Goal: Information Seeking & Learning: Learn about a topic

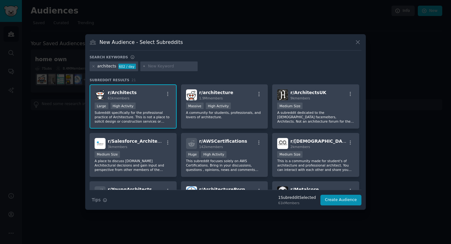
scroll to position [150, 0]
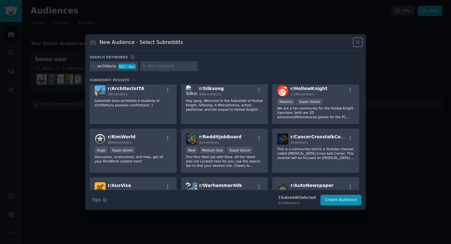
click at [357, 44] on icon at bounding box center [358, 42] width 7 height 7
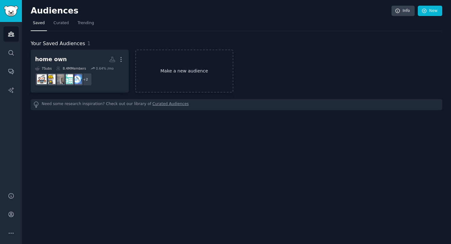
click at [180, 77] on link "Make a new audience" at bounding box center [184, 71] width 98 height 43
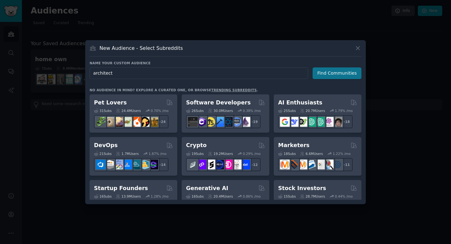
type input "architect"
click at [333, 71] on button "Find Communities" at bounding box center [337, 73] width 49 height 12
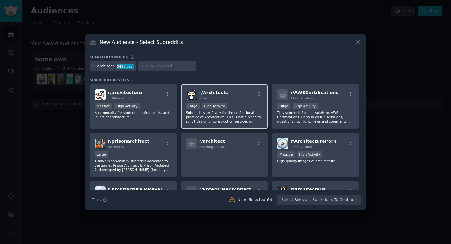
click at [224, 92] on div "r/ Architects 61k members" at bounding box center [224, 94] width 77 height 11
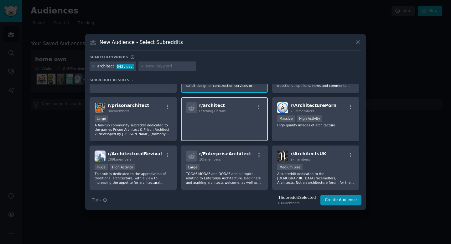
scroll to position [37, 0]
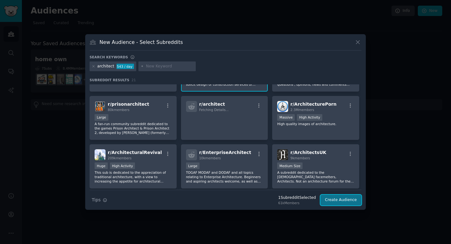
click at [329, 200] on button "Create Audience" at bounding box center [341, 200] width 41 height 11
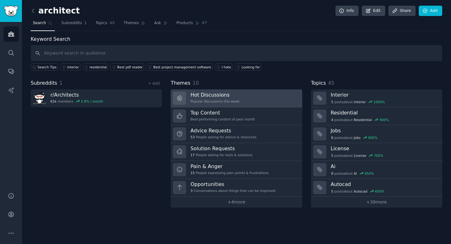
click at [261, 102] on link "Hot Discussions Popular discussions this week" at bounding box center [236, 98] width 131 height 18
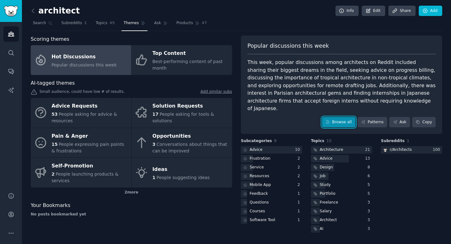
click at [340, 117] on link "Browse all" at bounding box center [339, 122] width 34 height 11
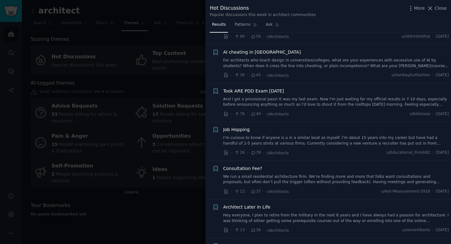
scroll to position [240, 0]
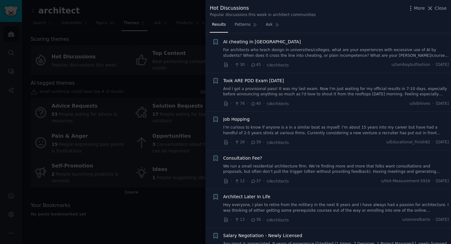
click at [146, 116] on div at bounding box center [225, 122] width 451 height 244
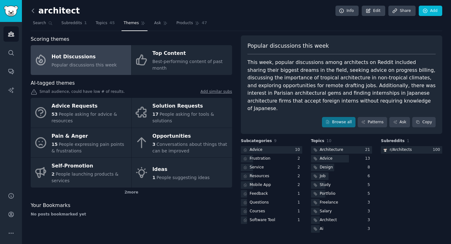
click at [32, 11] on icon at bounding box center [33, 11] width 2 height 4
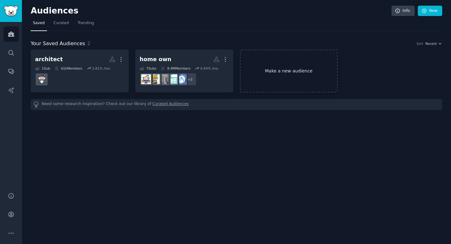
click at [273, 66] on link "Make a new audience" at bounding box center [289, 71] width 98 height 43
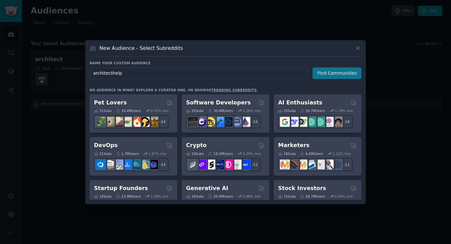
type input "architecthelp"
click at [337, 76] on button "Find Communities" at bounding box center [337, 73] width 49 height 12
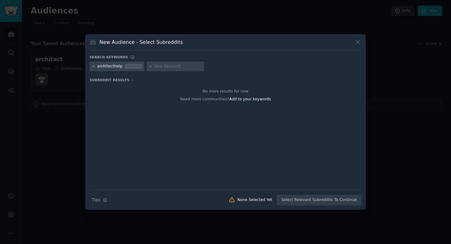
click at [92, 67] on icon at bounding box center [93, 66] width 3 height 3
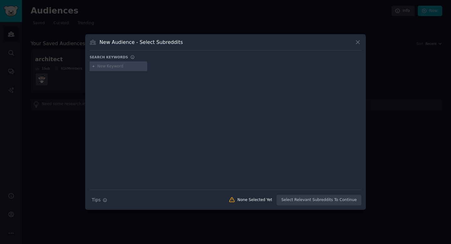
click at [105, 69] on input "text" at bounding box center [121, 67] width 48 height 6
type input "architect"
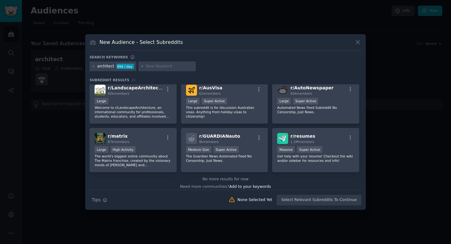
scroll to position [251, 0]
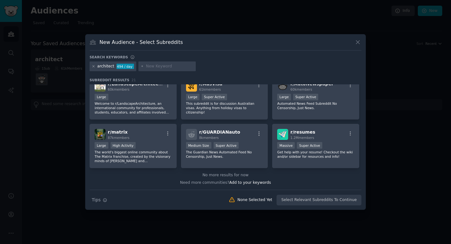
click at [93, 67] on icon at bounding box center [93, 66] width 3 height 3
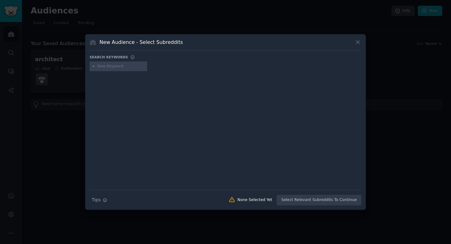
click at [104, 66] on input "text" at bounding box center [121, 67] width 48 height 6
type input "h"
type input "renovation help"
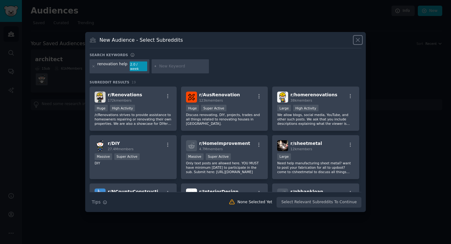
click at [358, 42] on icon at bounding box center [357, 39] width 3 height 3
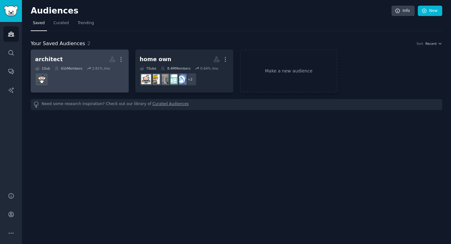
click at [91, 71] on dd at bounding box center [79, 80] width 89 height 18
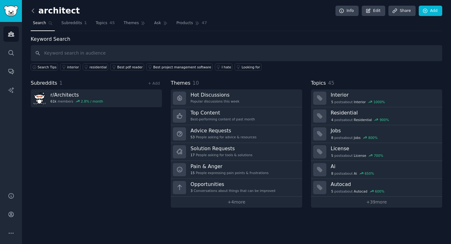
click at [34, 13] on icon at bounding box center [33, 11] width 7 height 7
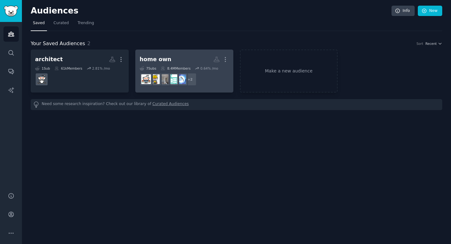
click at [187, 68] on div "8.4M Members" at bounding box center [176, 68] width 30 height 4
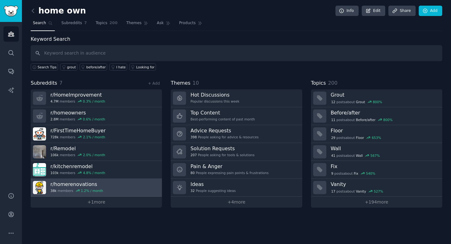
click at [103, 187] on link "r/ homerenovations 38k members 1.2 % / month" at bounding box center [96, 188] width 131 height 18
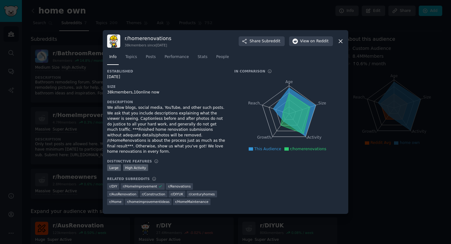
click at [255, 14] on div at bounding box center [225, 122] width 451 height 244
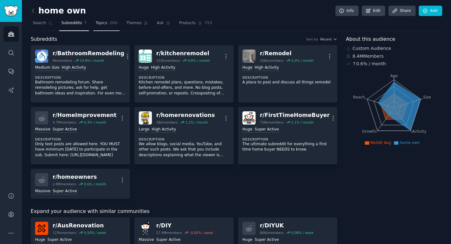
click at [103, 23] on span "Topics" at bounding box center [102, 23] width 12 height 6
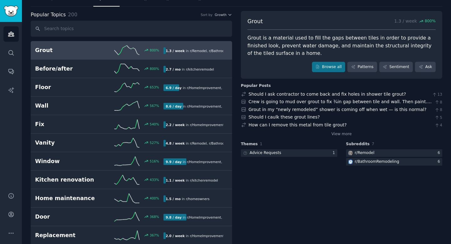
scroll to position [25, 0]
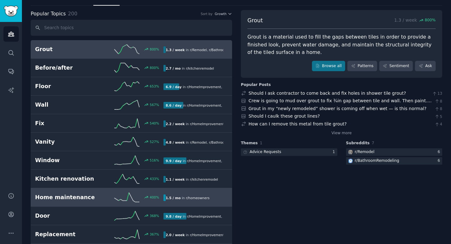
click at [94, 194] on h2 "Home maintenance" at bounding box center [67, 197] width 64 height 8
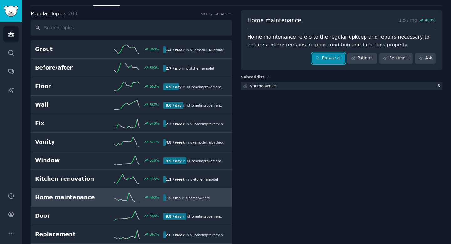
click at [329, 60] on link "Browse all" at bounding box center [329, 58] width 34 height 11
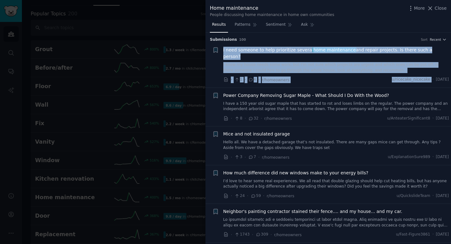
drag, startPoint x: 417, startPoint y: 75, endPoint x: 222, endPoint y: 51, distance: 196.4
click at [222, 51] on div "+ I need someone to help prioritize several home maintenance and repair project…" at bounding box center [331, 65] width 237 height 36
copy div "I need someone to help prioritize several home maintenance and repair projects.…"
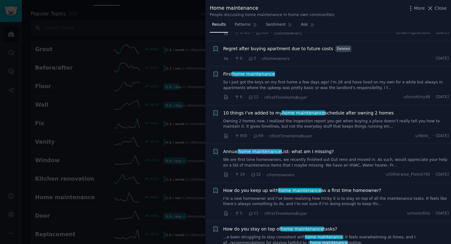
scroll to position [218, 0]
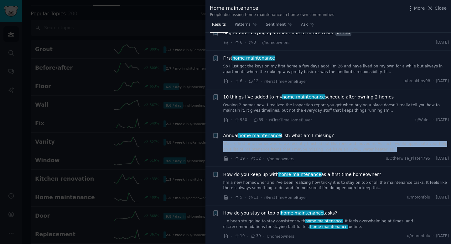
click at [366, 143] on link "We are first time homeowners, we recently finished out Gut reno and moved in. A…" at bounding box center [337, 146] width 226 height 11
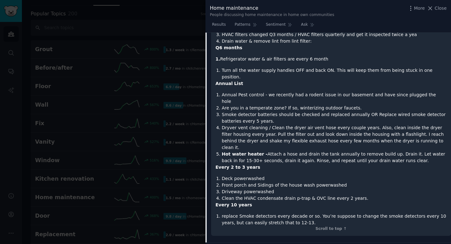
scroll to position [528, 0]
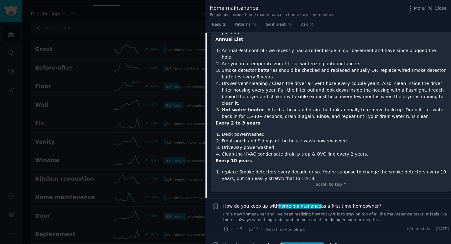
click at [278, 203] on span "home maintenance" at bounding box center [300, 205] width 44 height 5
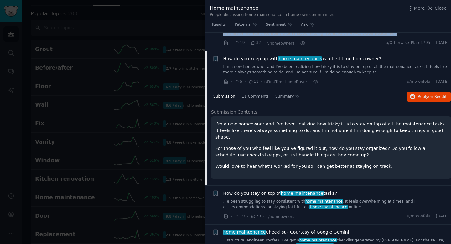
scroll to position [331, 0]
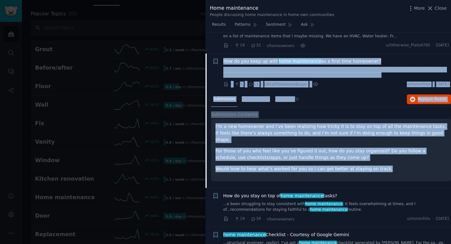
drag, startPoint x: 383, startPoint y: 155, endPoint x: 226, endPoint y: 51, distance: 188.2
click at [226, 54] on div "+ How do you keep up with home maintenance as a first time homeowner? I’m a new…" at bounding box center [329, 121] width 246 height 135
copy div "How do you keep up with home maintenance as a first time homeowner? I’m a new h…"
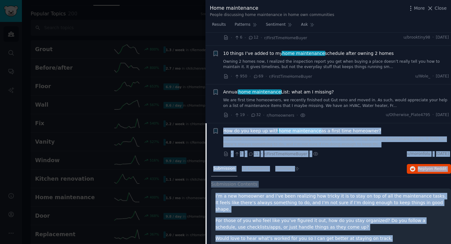
scroll to position [260, 0]
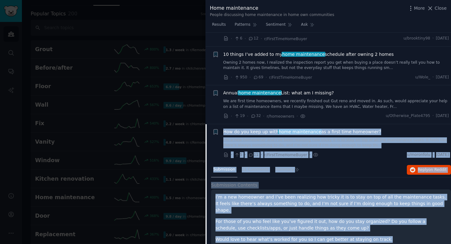
click at [263, 90] on span "home maintenance" at bounding box center [260, 92] width 44 height 5
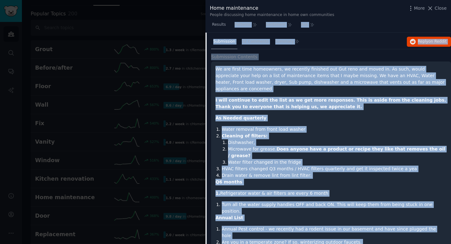
scroll to position [310, 0]
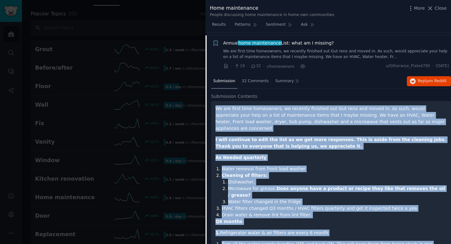
drag, startPoint x: 262, startPoint y: 194, endPoint x: 216, endPoint y: 103, distance: 102.3
copy div "We are first time homeowners, we recently finished out Gut reno and moved in. A…"
